Goal: Task Accomplishment & Management: Complete application form

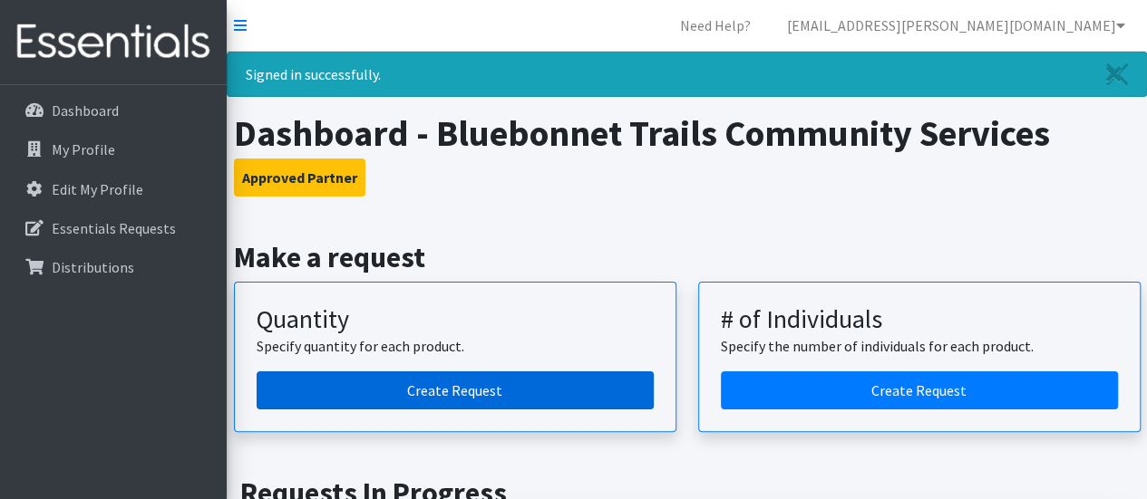
click at [388, 380] on link "Create Request" at bounding box center [454, 391] width 397 height 38
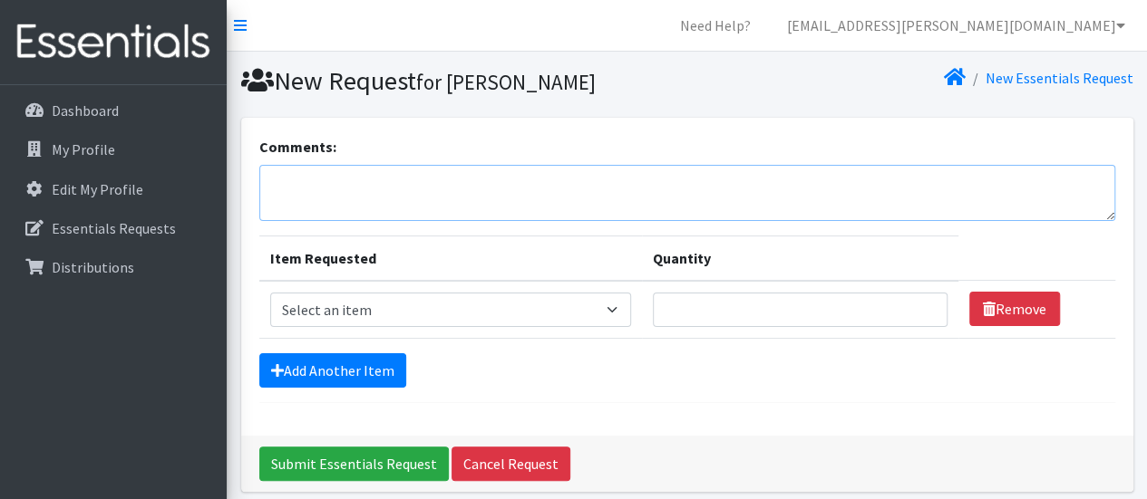
click at [334, 191] on textarea "Comments:" at bounding box center [687, 193] width 856 height 56
type textarea "Request Pick up [DATE][DATE] 8:30am"
click at [617, 309] on select "Select an item Baby Formula Kids (Newborn) Kids (Preemie) Kids (Size 1) Kids (S…" at bounding box center [451, 310] width 362 height 34
click at [700, 374] on div "Add Another Item" at bounding box center [687, 370] width 856 height 34
click at [617, 306] on select "Select an item Baby Formula Kids (Newborn) Kids (Preemie) Kids (Size 1) Kids (S…" at bounding box center [451, 310] width 362 height 34
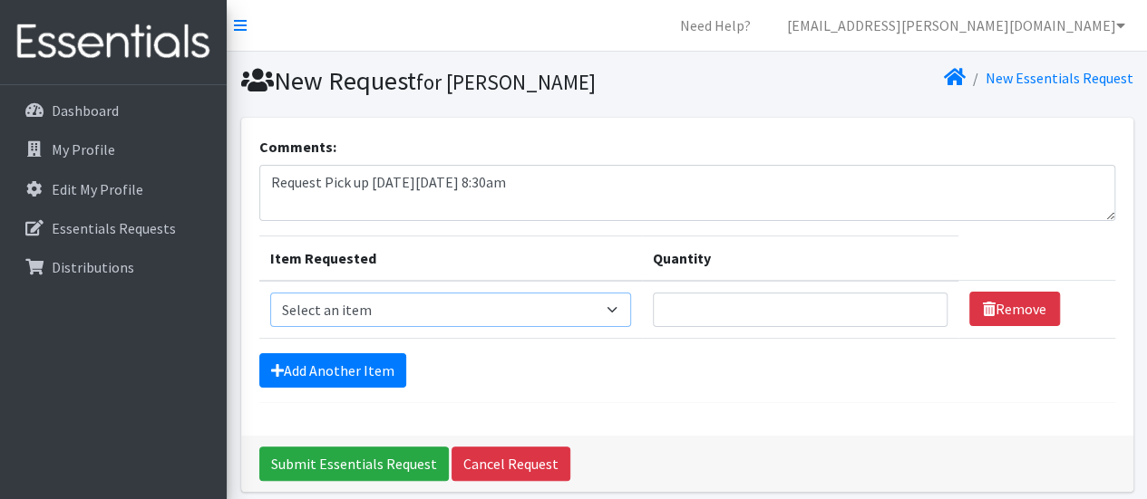
click at [616, 312] on select "Select an item Baby Formula Kids (Newborn) Kids (Preemie) Kids (Size 1) Kids (S…" at bounding box center [451, 310] width 362 height 34
select select "442"
click at [270, 293] on select "Select an item Baby Formula Kids (Newborn) Kids (Preemie) Kids (Size 1) Kids (S…" at bounding box center [451, 310] width 362 height 34
click at [682, 299] on input "Quantity" at bounding box center [800, 310] width 295 height 34
type input "250"
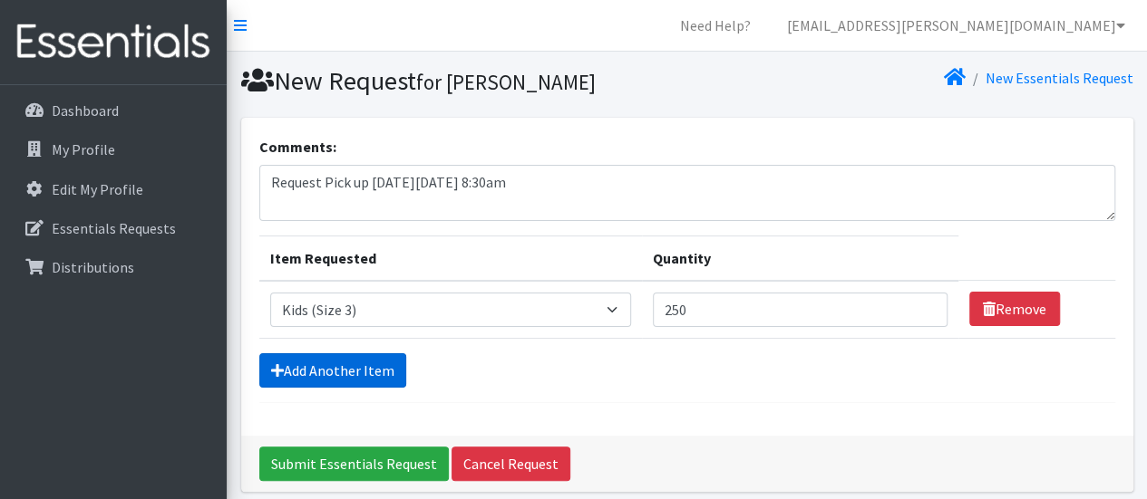
click at [375, 378] on link "Add Another Item" at bounding box center [332, 370] width 147 height 34
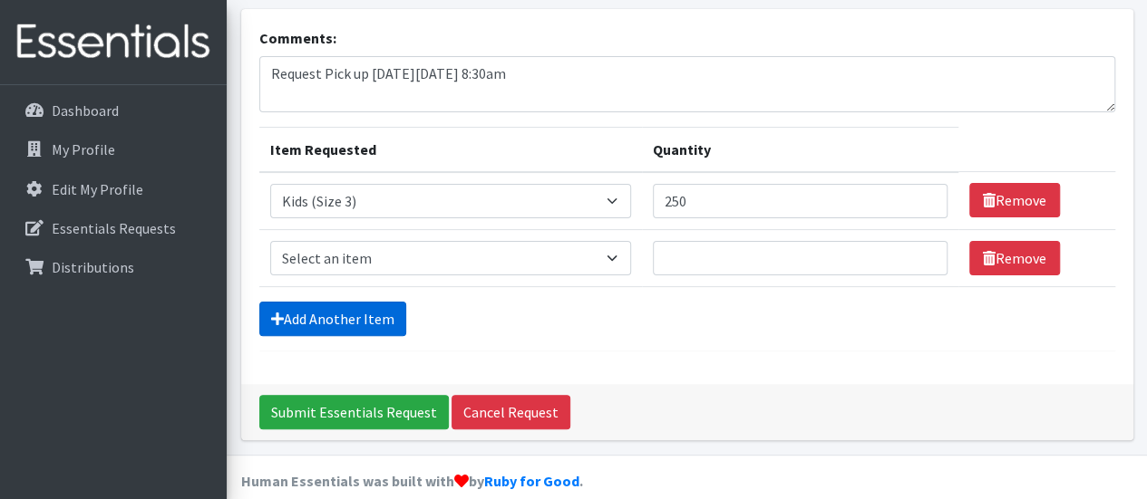
scroll to position [129, 0]
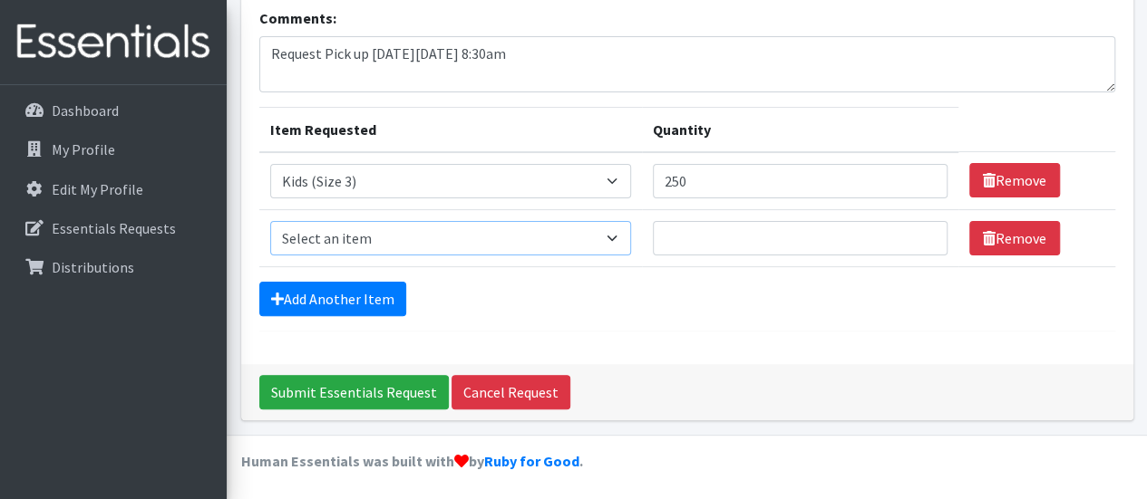
click at [516, 237] on select "Select an item Baby Formula Kids (Newborn) Kids (Preemie) Kids (Size 1) Kids (S…" at bounding box center [451, 238] width 362 height 34
select select "459"
click at [270, 221] on select "Select an item Baby Formula Kids (Newborn) Kids (Preemie) Kids (Size 1) Kids (S…" at bounding box center [451, 238] width 362 height 34
click at [702, 235] on input "Quantity" at bounding box center [800, 238] width 295 height 34
type input "425"
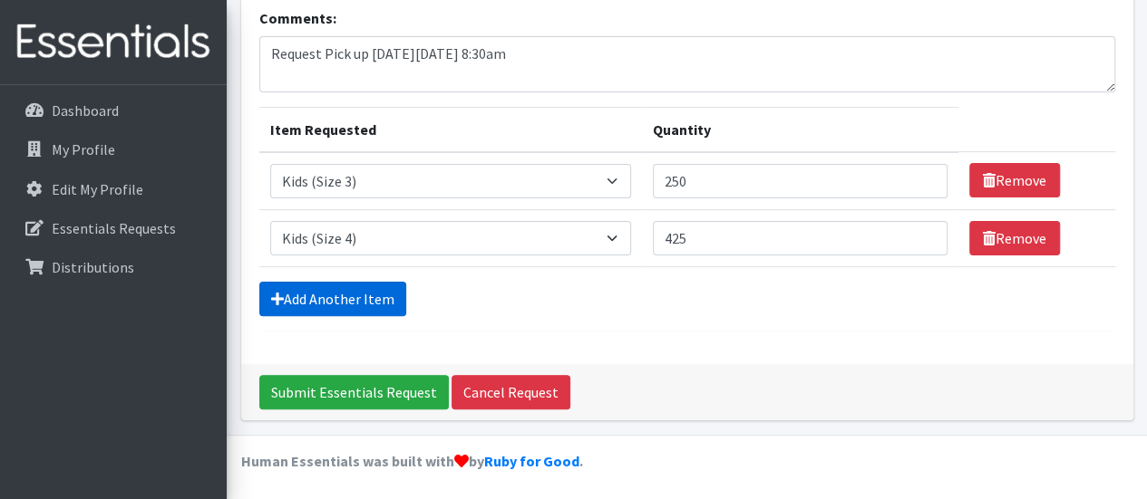
click at [349, 295] on link "Add Another Item" at bounding box center [332, 299] width 147 height 34
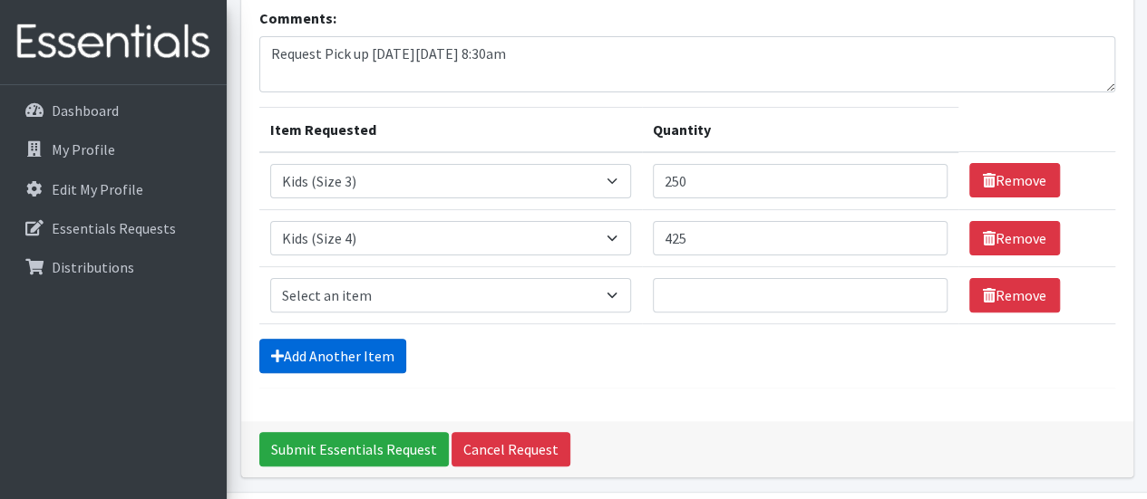
scroll to position [185, 0]
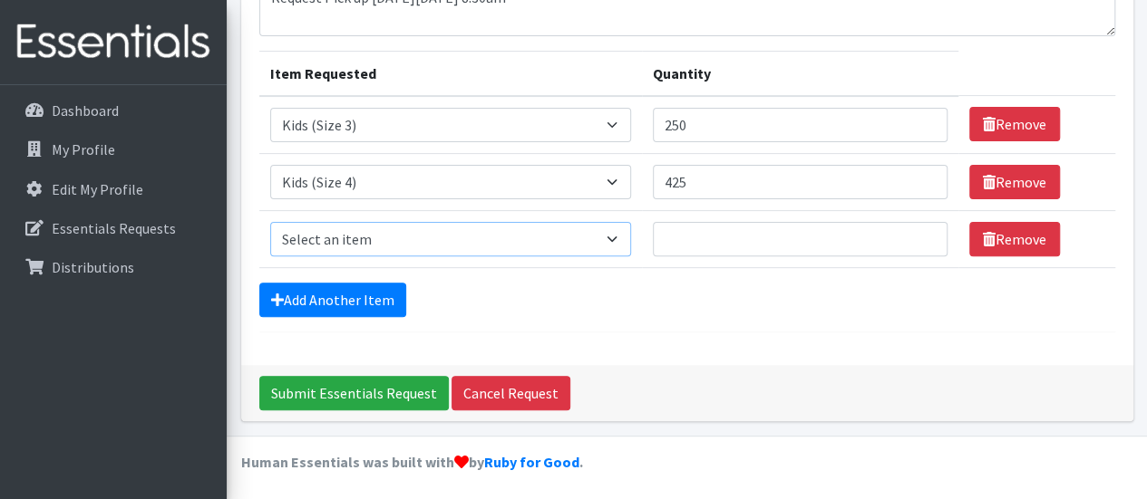
click at [369, 237] on select "Select an item Baby Formula Kids (Newborn) Kids (Preemie) Kids (Size 1) Kids (S…" at bounding box center [451, 239] width 362 height 34
select select "460"
click at [270, 222] on select "Select an item Baby Formula Kids (Newborn) Kids (Preemie) Kids (Size 1) Kids (S…" at bounding box center [451, 239] width 362 height 34
click at [721, 237] on input "Quantity" at bounding box center [800, 239] width 295 height 34
type input "500"
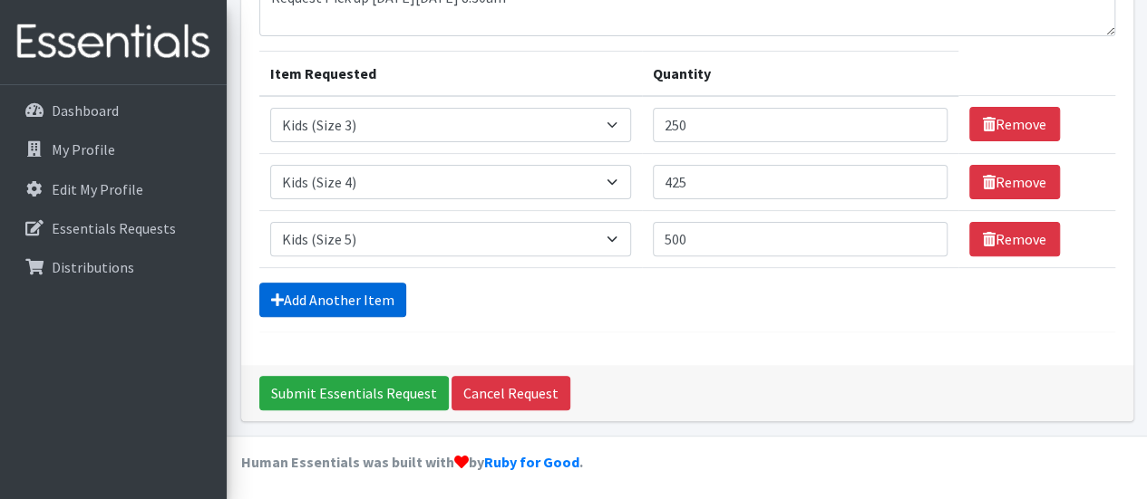
click at [350, 291] on link "Add Another Item" at bounding box center [332, 300] width 147 height 34
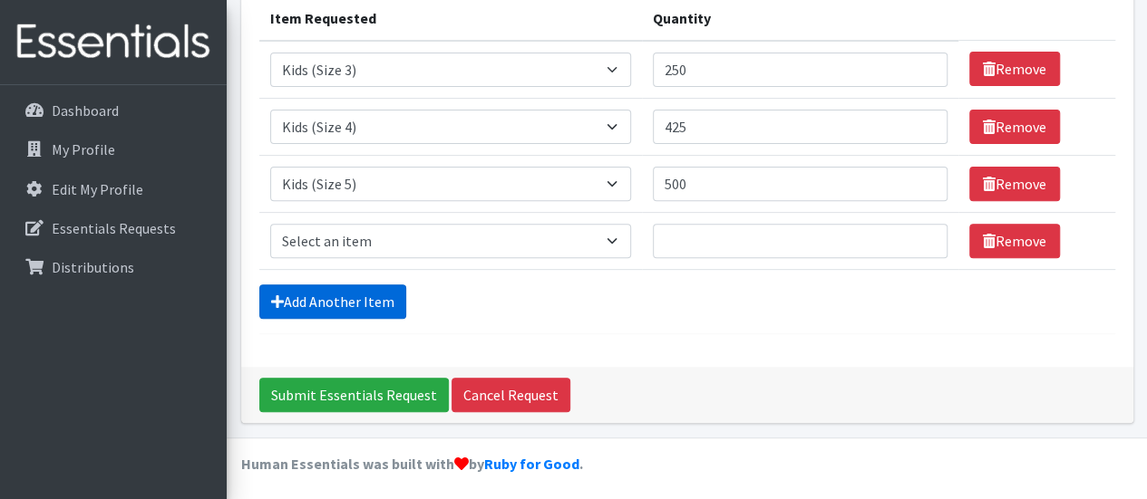
scroll to position [242, 0]
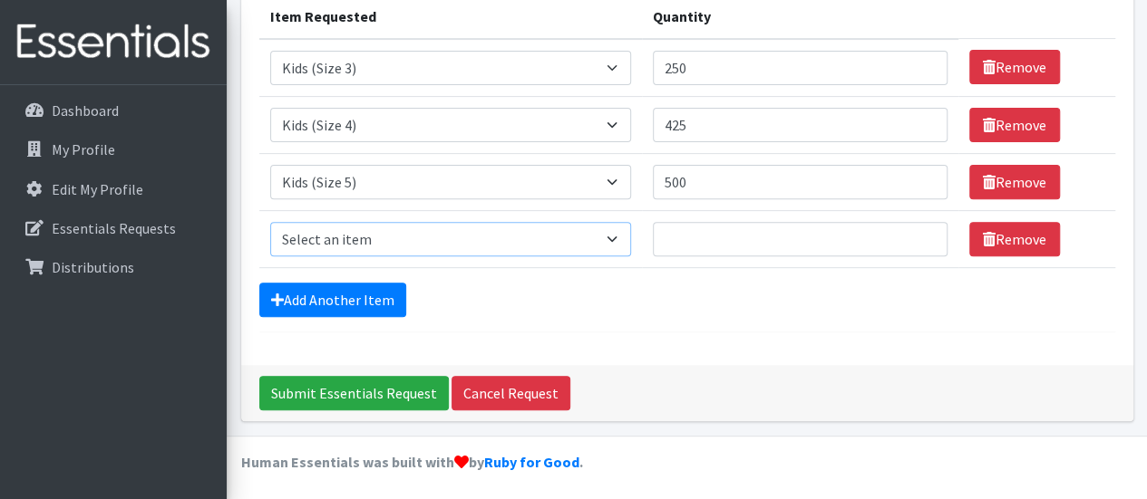
click at [361, 231] on select "Select an item Baby Formula Kids (Newborn) Kids (Preemie) Kids (Size 1) Kids (S…" at bounding box center [451, 239] width 362 height 34
select select "462"
click at [270, 222] on select "Select an item Baby Formula Kids (Newborn) Kids (Preemie) Kids (Size 1) Kids (S…" at bounding box center [451, 239] width 362 height 34
click at [711, 238] on input "Quantity" at bounding box center [800, 239] width 295 height 34
type input "5"
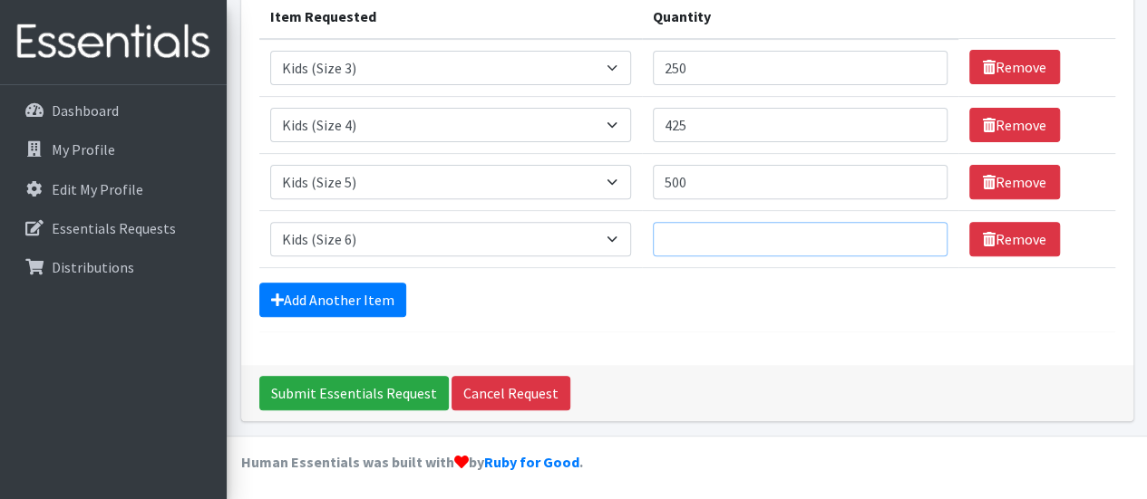
type input "6"
type input "725"
click at [692, 182] on input "500" at bounding box center [800, 182] width 295 height 34
type input "5"
type input "7"
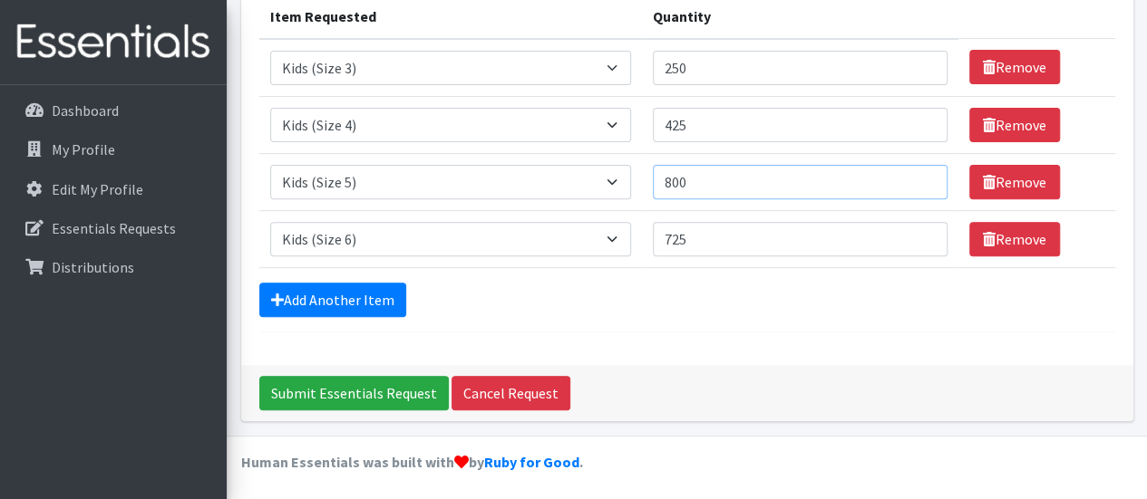
type input "800"
click at [705, 226] on input "725" at bounding box center [800, 239] width 295 height 34
type input "7"
type input "800"
click at [348, 303] on link "Add Another Item" at bounding box center [332, 300] width 147 height 34
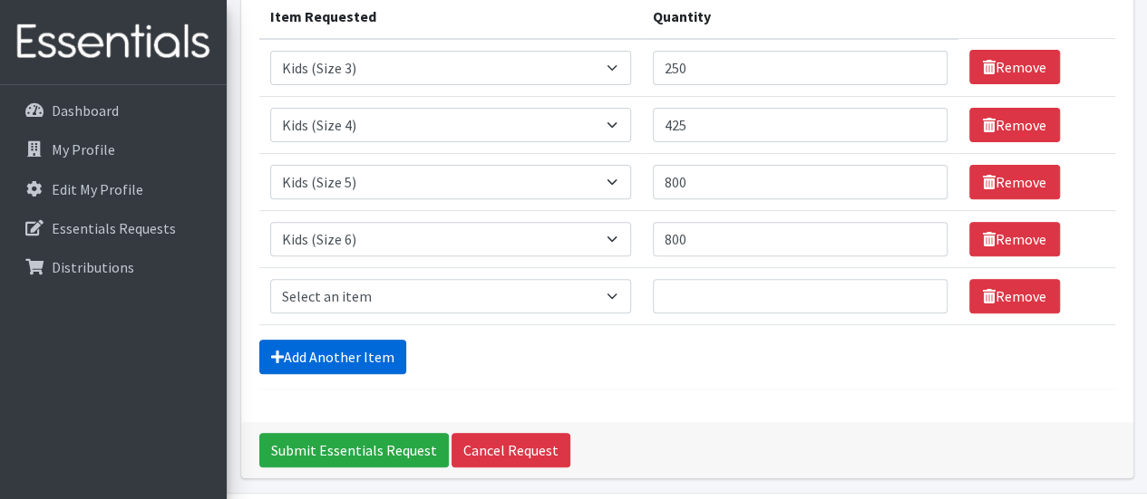
scroll to position [299, 0]
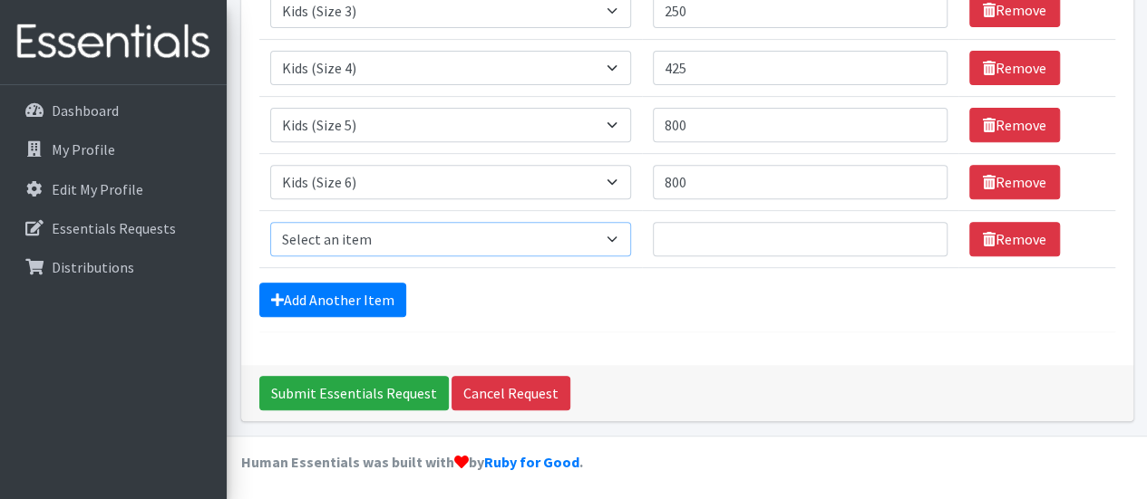
click at [618, 238] on select "Select an item Baby Formula Kids (Newborn) Kids (Preemie) Kids (Size 1) Kids (S…" at bounding box center [451, 239] width 362 height 34
select select "445"
click at [270, 222] on select "Select an item Baby Formula Kids (Newborn) Kids (Preemie) Kids (Size 1) Kids (S…" at bounding box center [451, 239] width 362 height 34
click at [730, 247] on input "Quantity" at bounding box center [800, 239] width 295 height 34
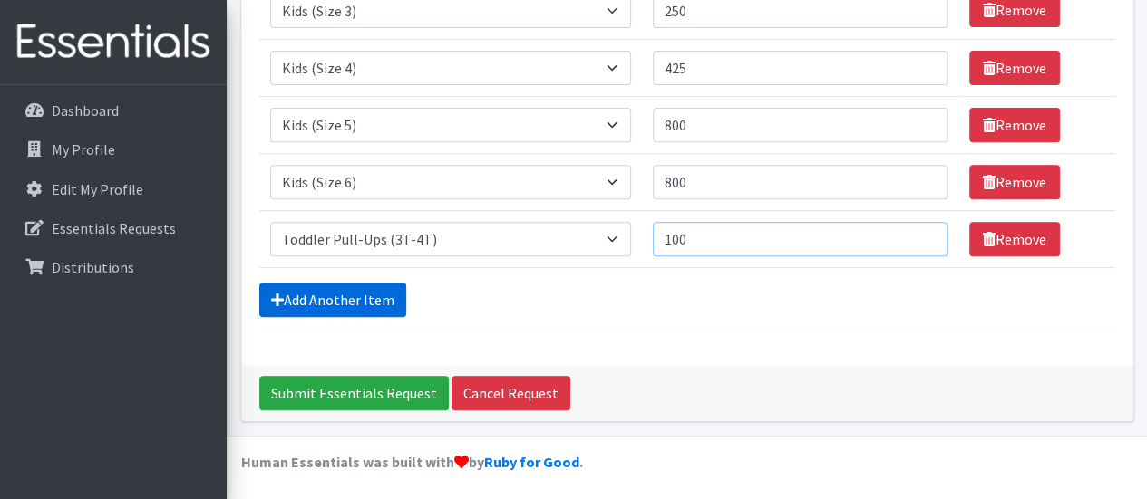
type input "100"
click at [373, 293] on link "Add Another Item" at bounding box center [332, 300] width 147 height 34
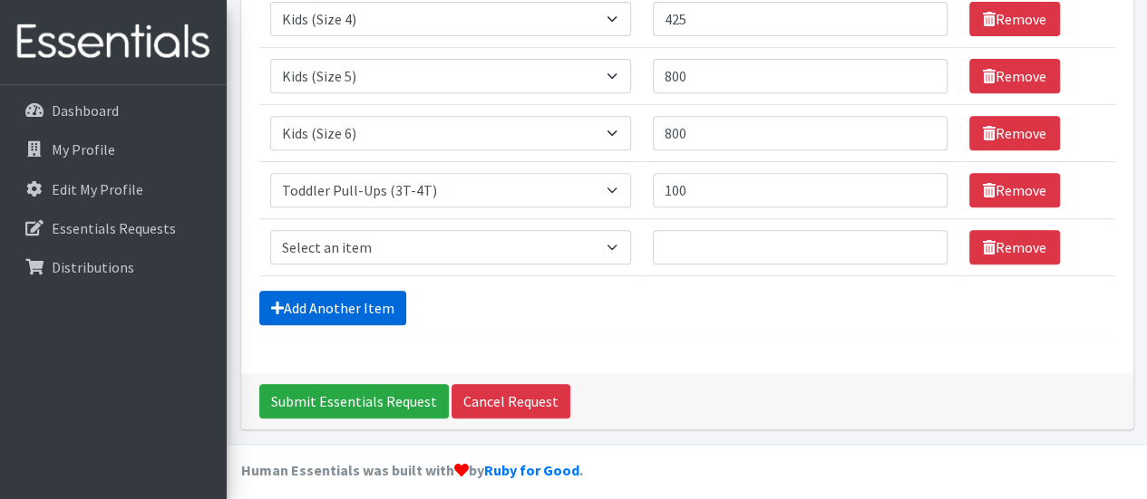
scroll to position [355, 0]
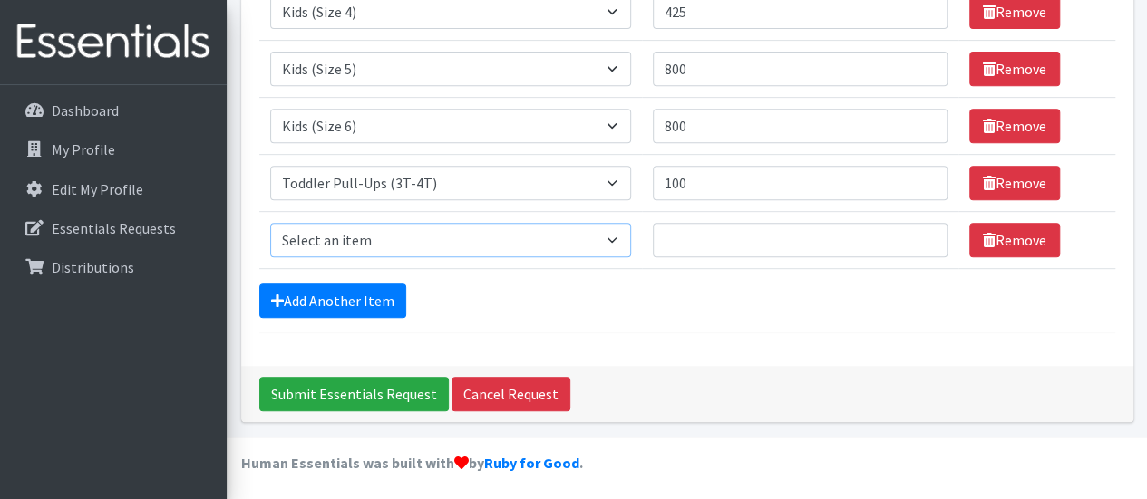
click at [623, 238] on select "Select an item Baby Formula Kids (Newborn) Kids (Preemie) Kids (Size 1) Kids (S…" at bounding box center [451, 240] width 362 height 34
select select "444"
click at [270, 223] on select "Select an item Baby Formula Kids (Newborn) Kids (Preemie) Kids (Size 1) Kids (S…" at bounding box center [451, 240] width 362 height 34
click at [677, 231] on input "Quantity" at bounding box center [800, 240] width 295 height 34
type input "100"
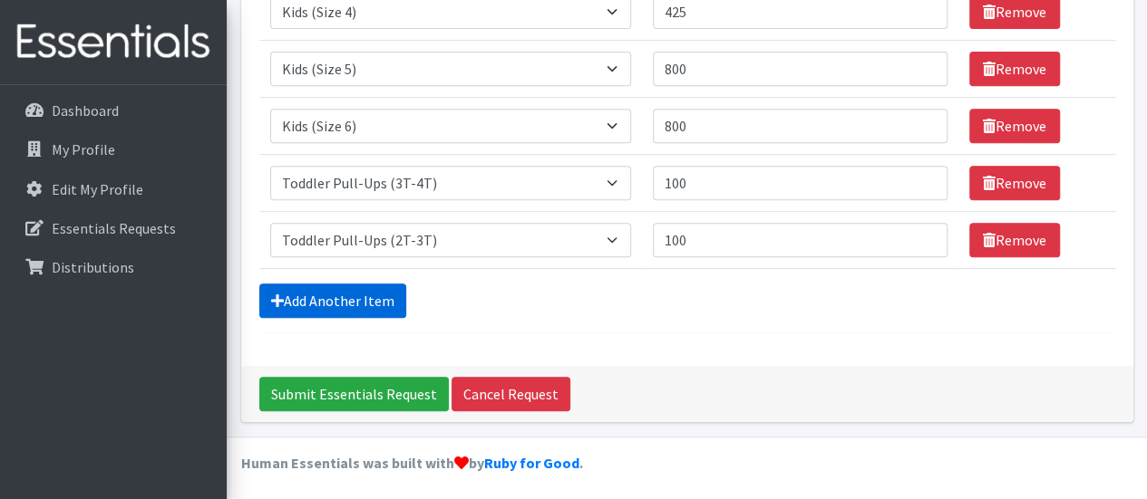
click at [376, 295] on link "Add Another Item" at bounding box center [332, 301] width 147 height 34
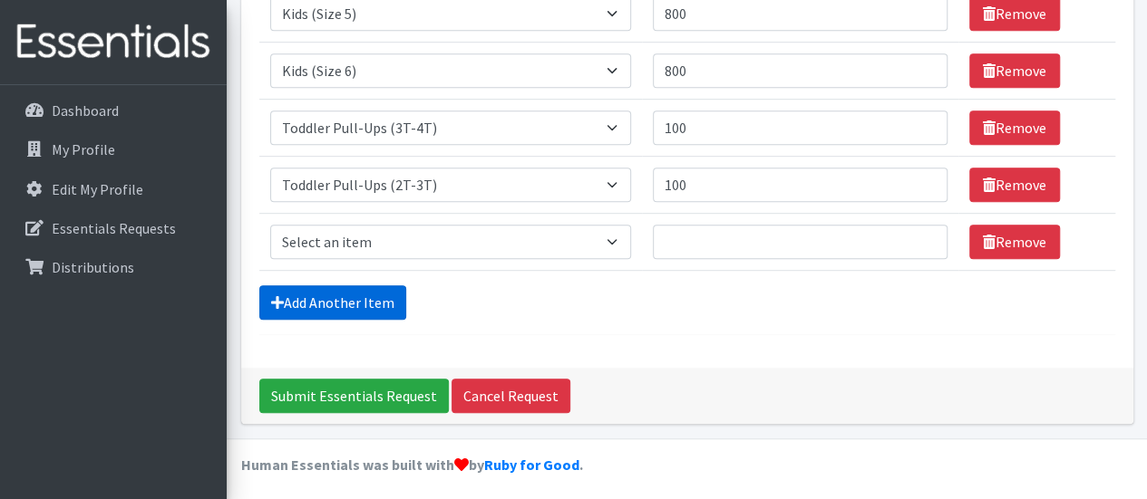
scroll to position [412, 0]
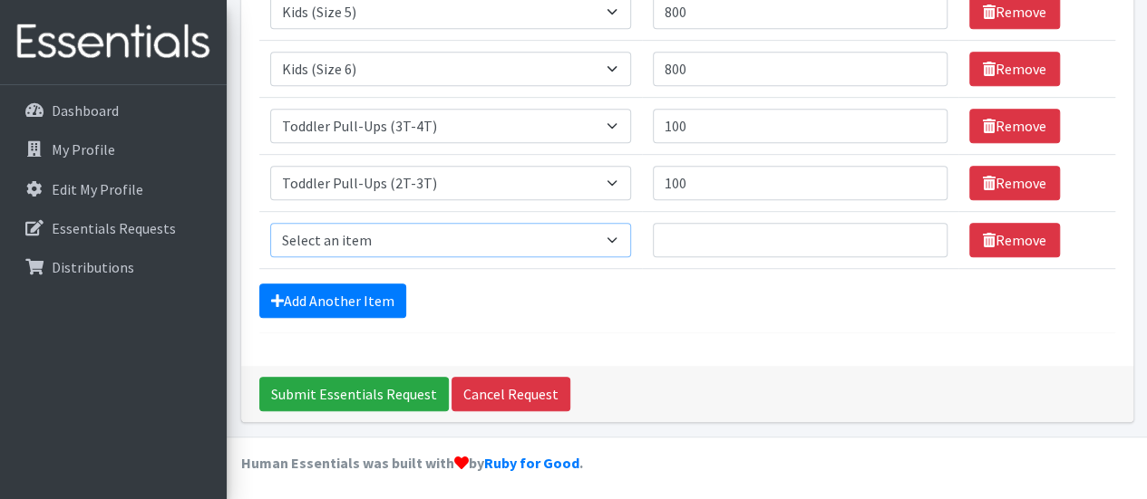
click at [619, 246] on select "Select an item Baby Formula Kids (Newborn) Kids (Preemie) Kids (Size 1) Kids (S…" at bounding box center [451, 240] width 362 height 34
click at [694, 231] on input "Quantity" at bounding box center [800, 240] width 295 height 34
click at [1008, 237] on link "Remove" at bounding box center [1014, 240] width 91 height 34
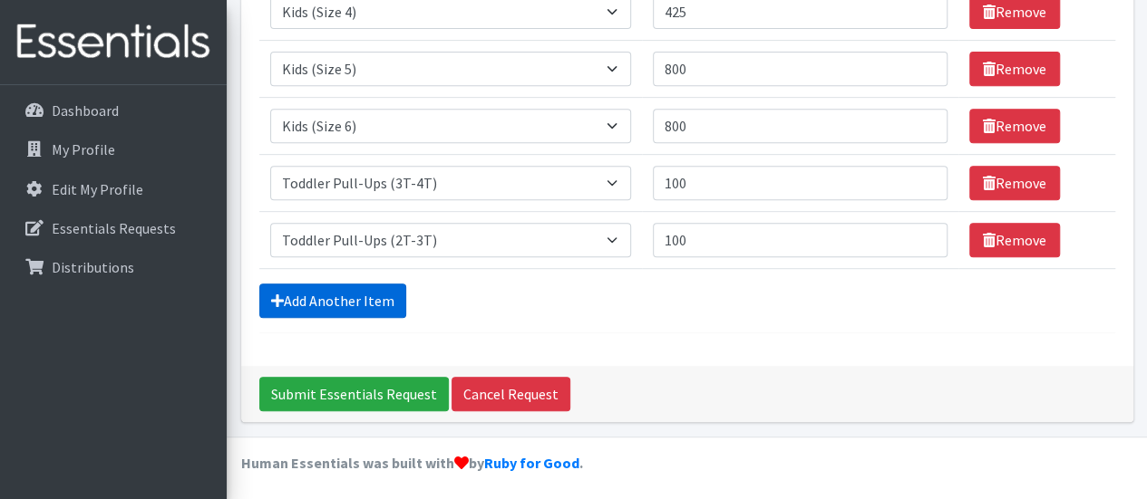
click at [355, 291] on link "Add Another Item" at bounding box center [332, 301] width 147 height 34
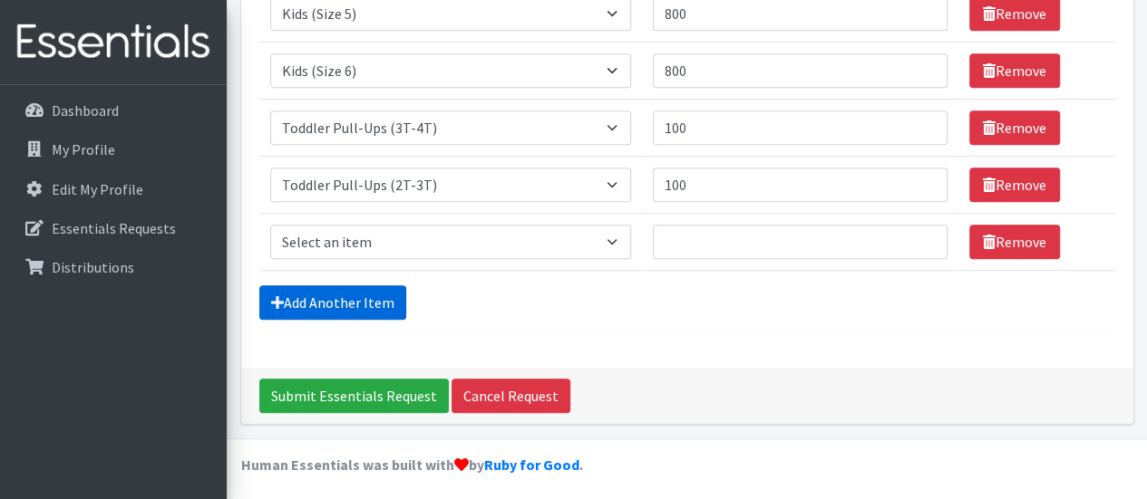
scroll to position [412, 0]
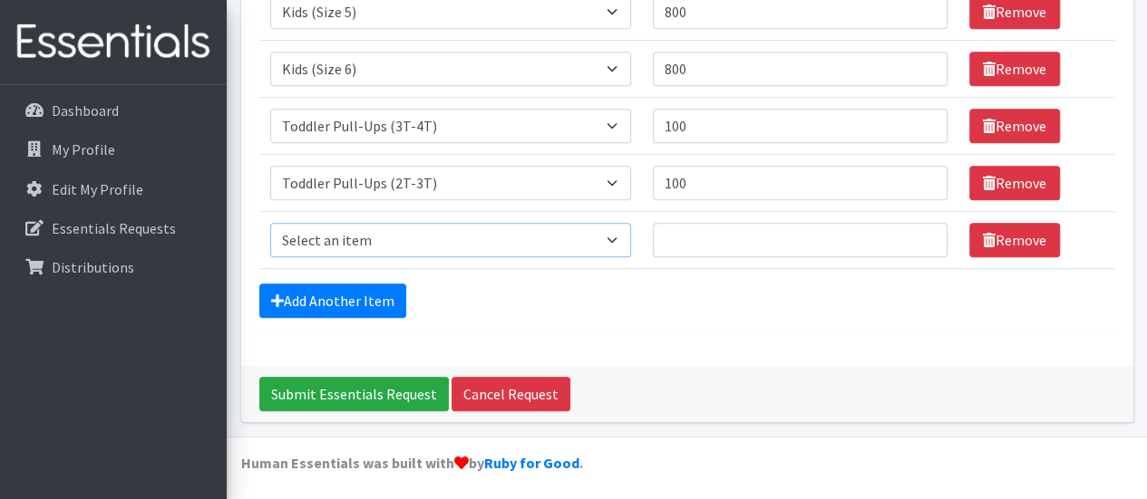
click at [625, 237] on select "Select an item Baby Formula Kids (Newborn) Kids (Preemie) Kids (Size 1) Kids (S…" at bounding box center [451, 240] width 362 height 34
select select "434"
click at [270, 223] on select "Select an item Baby Formula Kids (Newborn) Kids (Preemie) Kids (Size 1) Kids (S…" at bounding box center [451, 240] width 362 height 34
click at [711, 237] on input "Quantity" at bounding box center [800, 240] width 295 height 34
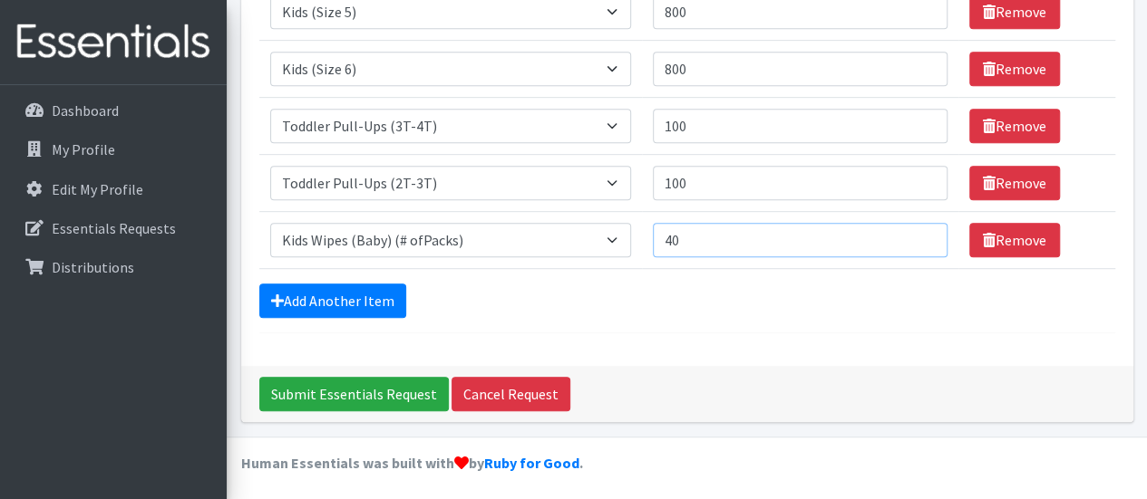
type input "40"
click at [676, 313] on div "Add Another Item" at bounding box center [687, 301] width 856 height 34
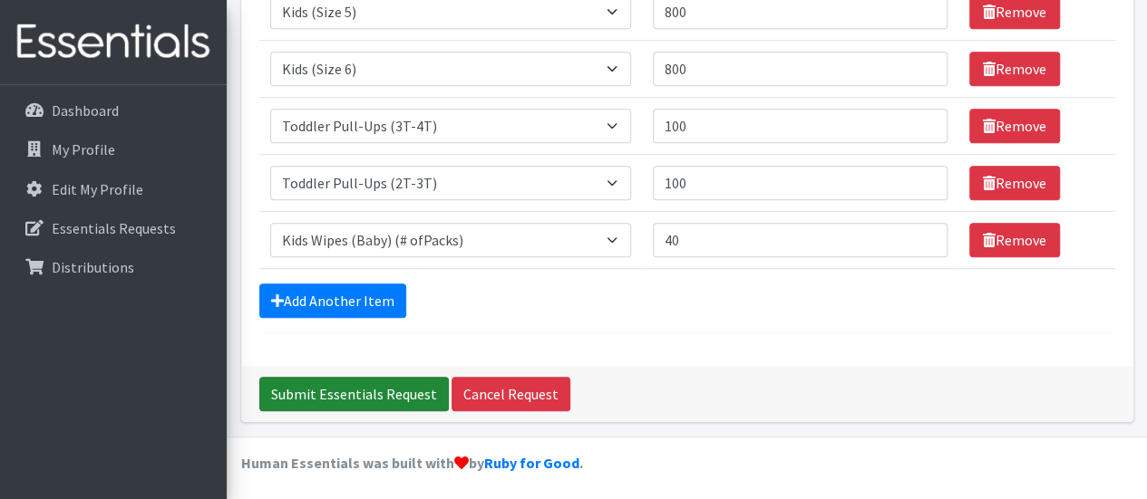
click at [350, 389] on input "Submit Essentials Request" at bounding box center [353, 394] width 189 height 34
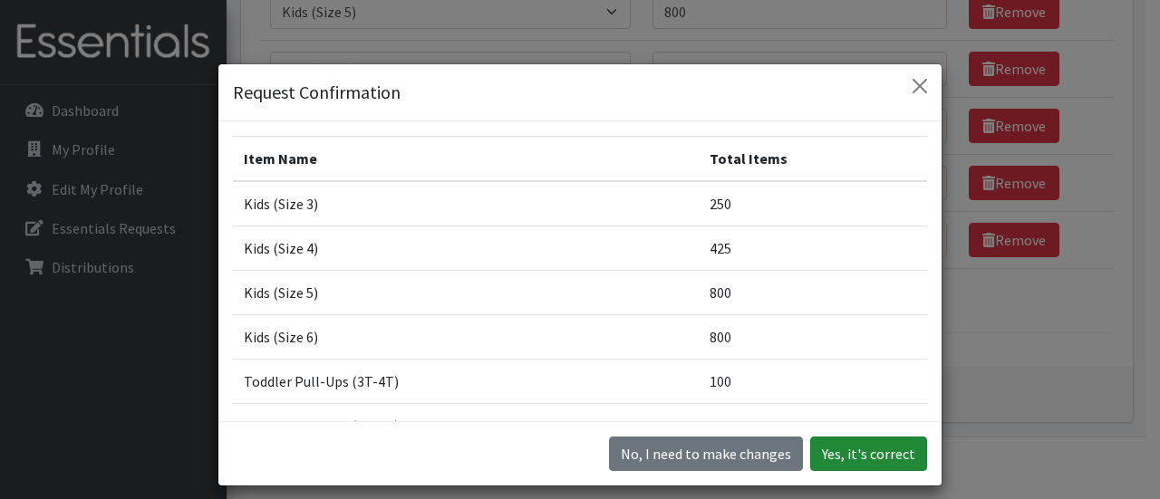
click at [845, 453] on button "Yes, it's correct" at bounding box center [868, 454] width 117 height 34
